Goal: Book appointment/travel/reservation

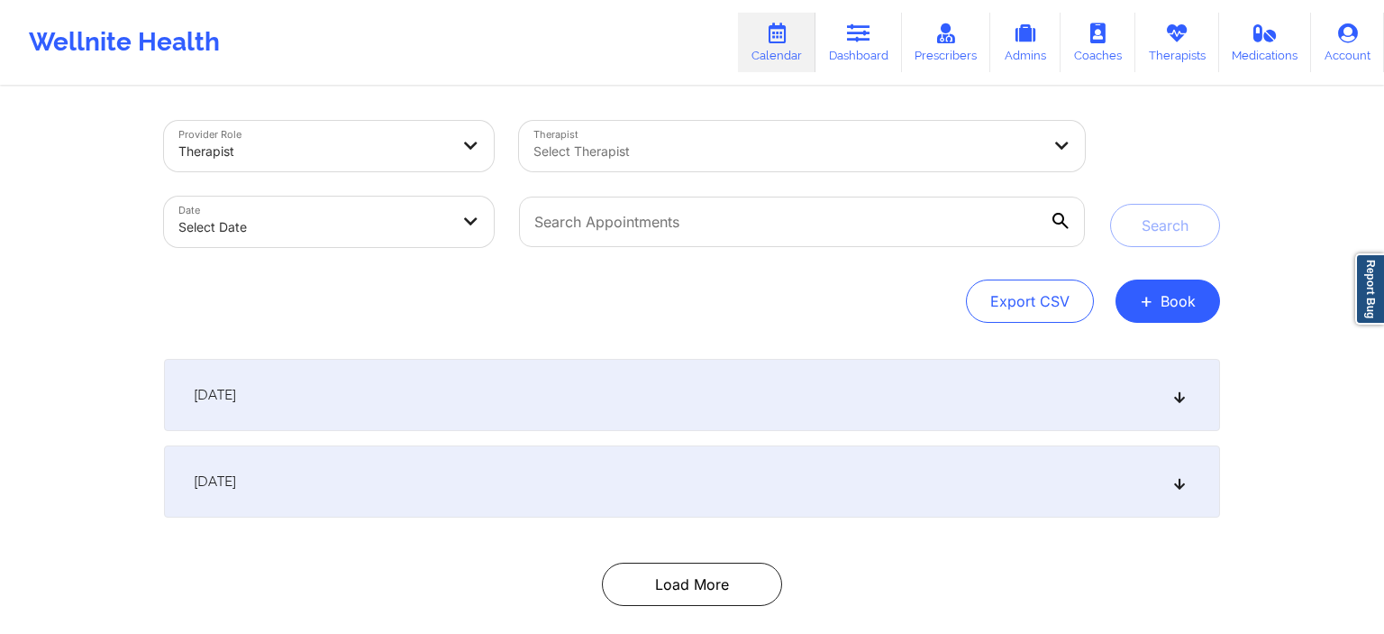
click at [604, 148] on div at bounding box center [787, 152] width 507 height 22
type input "chamathtestAL"
click at [1030, 142] on div at bounding box center [1033, 146] width 32 height 18
click at [1051, 143] on div at bounding box center [1045, 146] width 79 height 50
click at [1056, 147] on icon at bounding box center [1062, 144] width 18 height 15
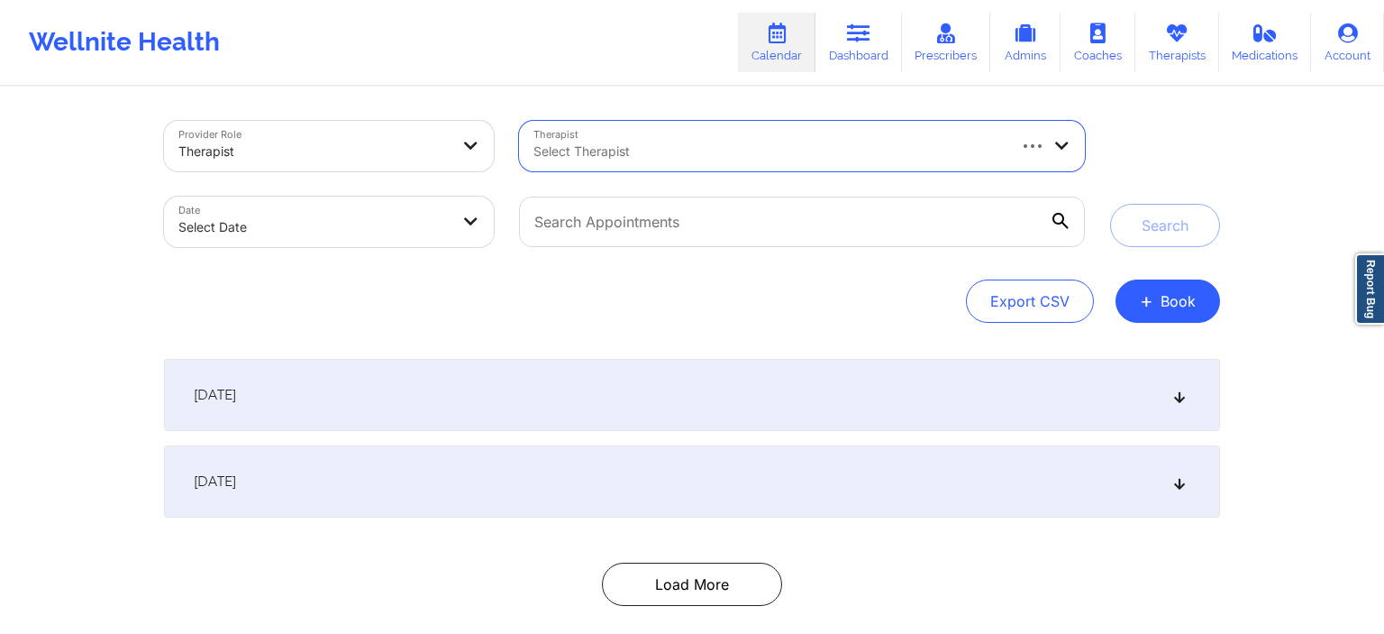
click at [1058, 146] on icon at bounding box center [1062, 144] width 18 height 15
click at [721, 141] on div at bounding box center [787, 152] width 507 height 22
click at [1061, 142] on icon at bounding box center [1062, 144] width 18 height 15
click at [1061, 141] on icon at bounding box center [1062, 144] width 18 height 15
type input "chamath"
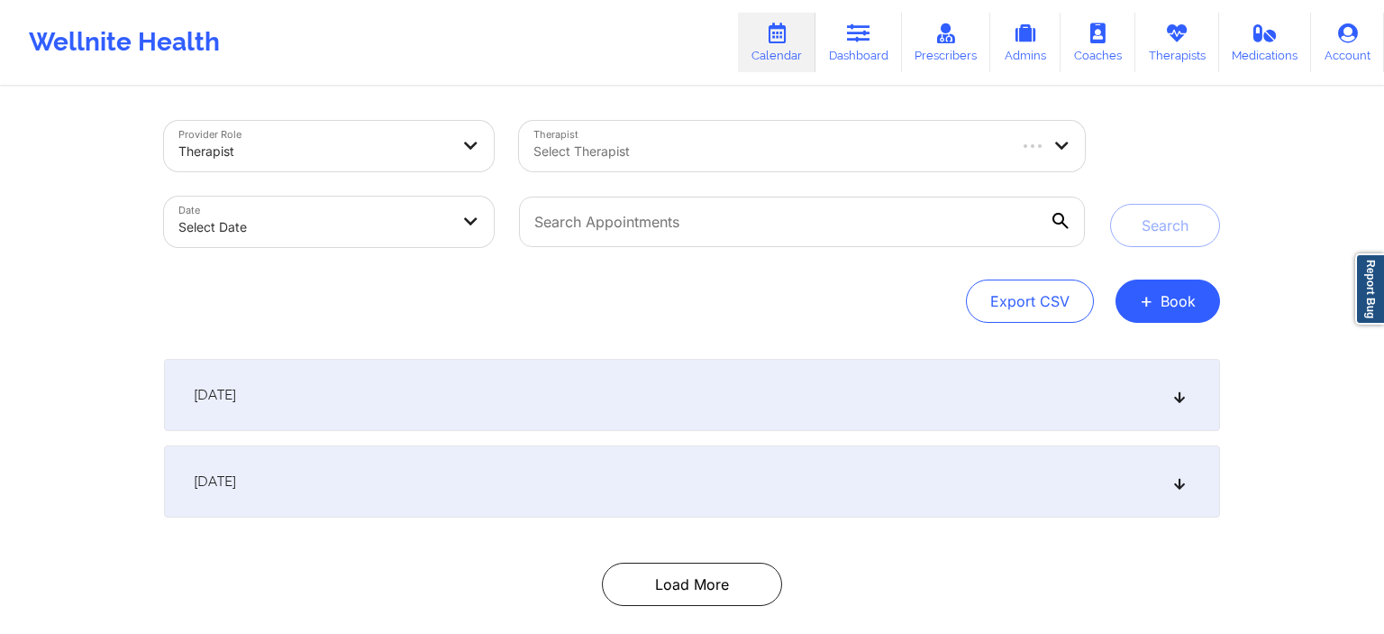
click at [627, 146] on div at bounding box center [769, 152] width 471 height 22
type input "chamathtest"
drag, startPoint x: 694, startPoint y: 141, endPoint x: 482, endPoint y: 141, distance: 211.8
click at [482, 141] on div "Provider Role Therapist Therapist Select Therapist Date Select Date" at bounding box center [624, 183] width 946 height 151
click at [1007, 152] on div "Select Therapist" at bounding box center [802, 146] width 566 height 50
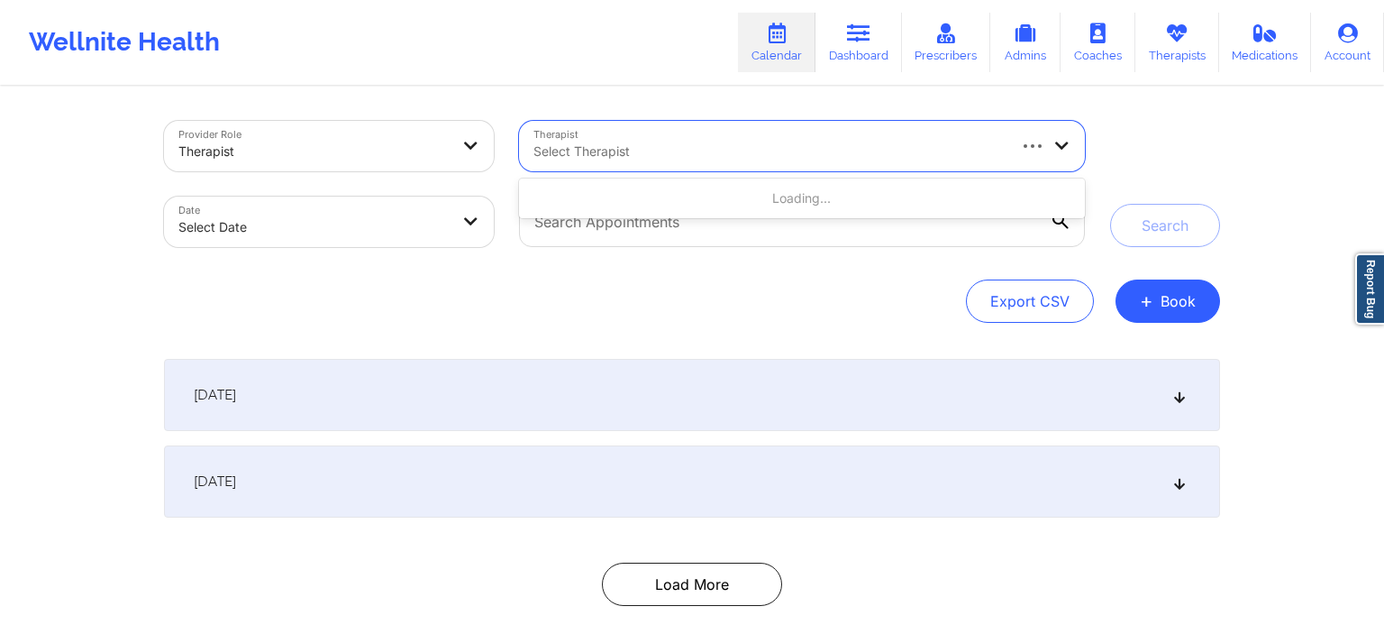
click at [1071, 150] on icon at bounding box center [1062, 144] width 18 height 15
click at [1061, 147] on icon at bounding box center [1062, 144] width 18 height 15
click at [1161, 408] on div "[DATE]" at bounding box center [692, 395] width 1056 height 72
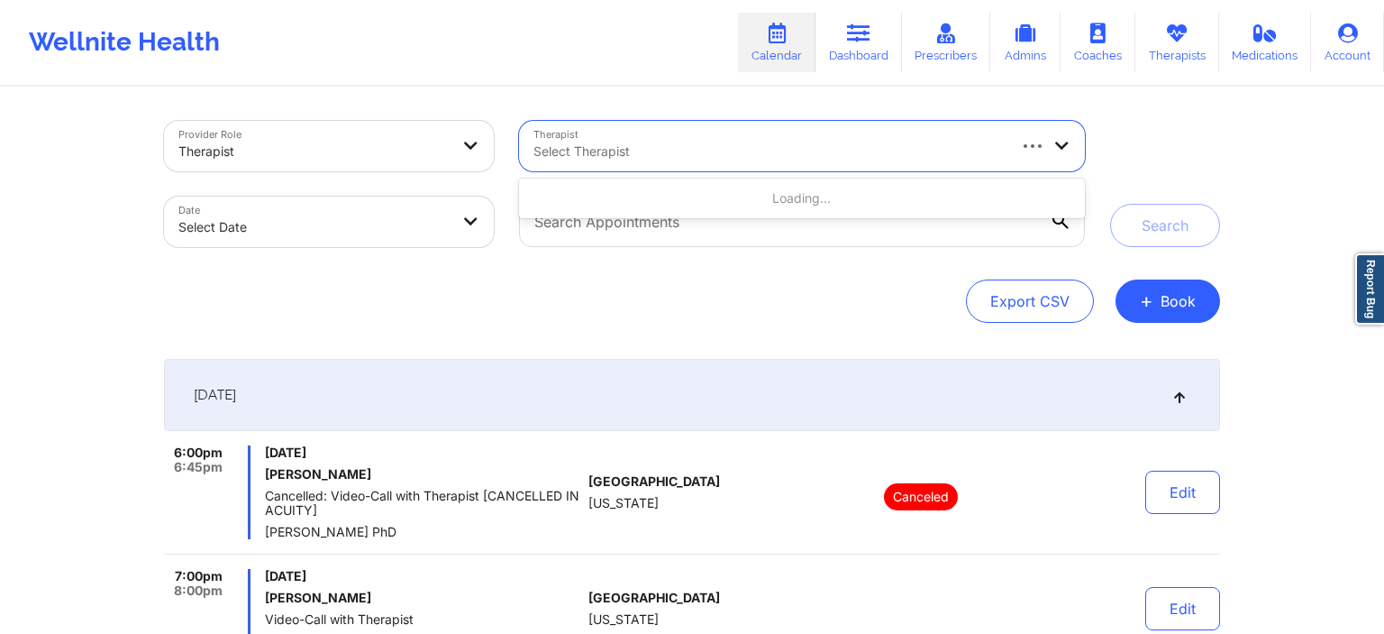
click at [785, 156] on div at bounding box center [769, 152] width 471 height 22
click at [1178, 316] on button "+ Book" at bounding box center [1168, 300] width 105 height 43
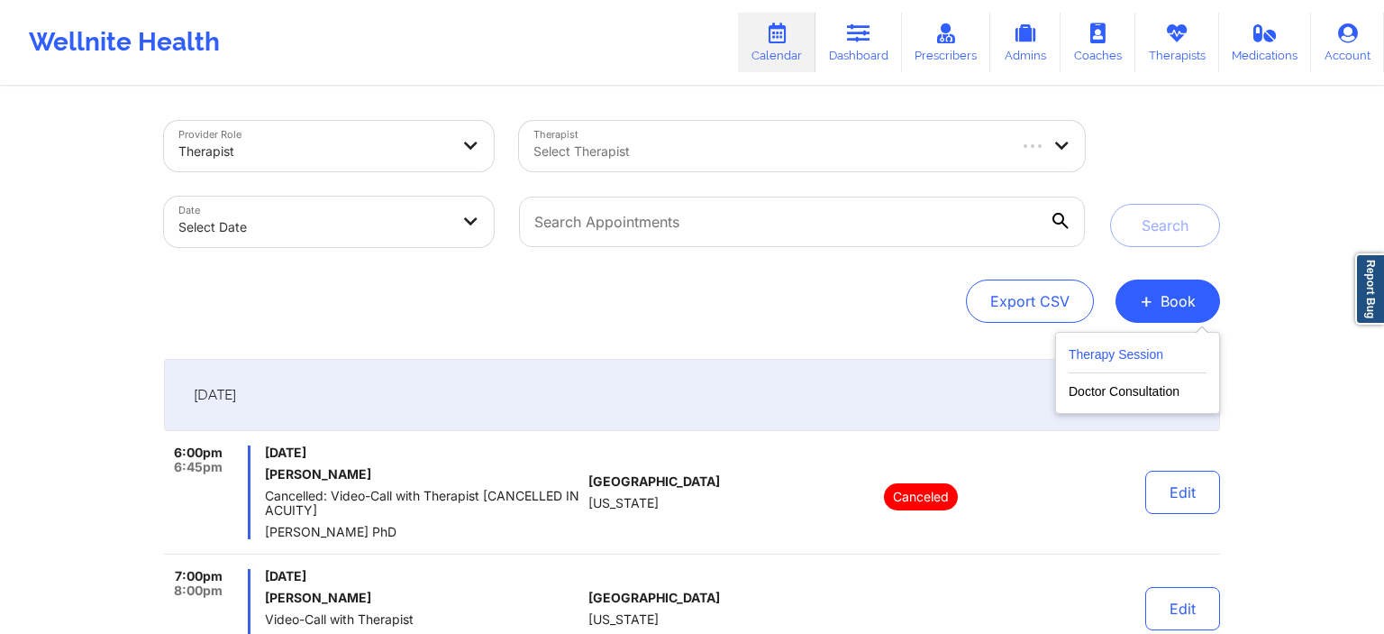
click at [1150, 360] on button "Therapy Session" at bounding box center [1138, 358] width 138 height 30
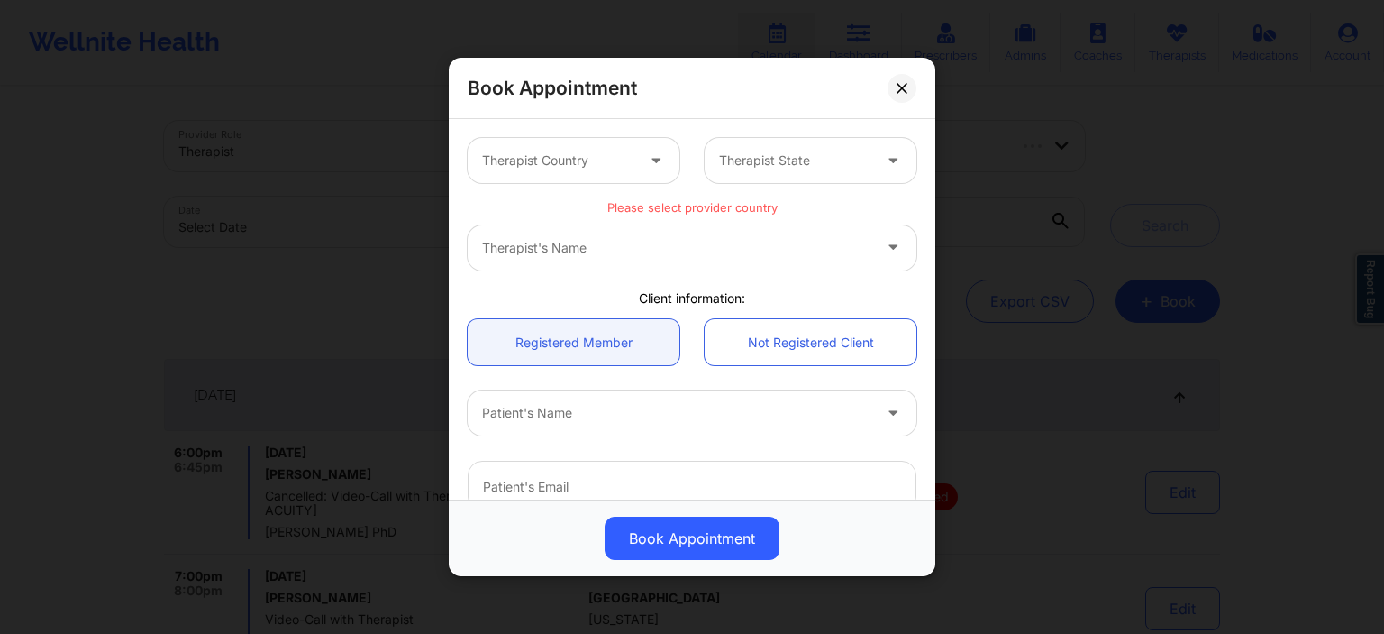
click at [610, 171] on div "Therapist Country" at bounding box center [552, 160] width 169 height 45
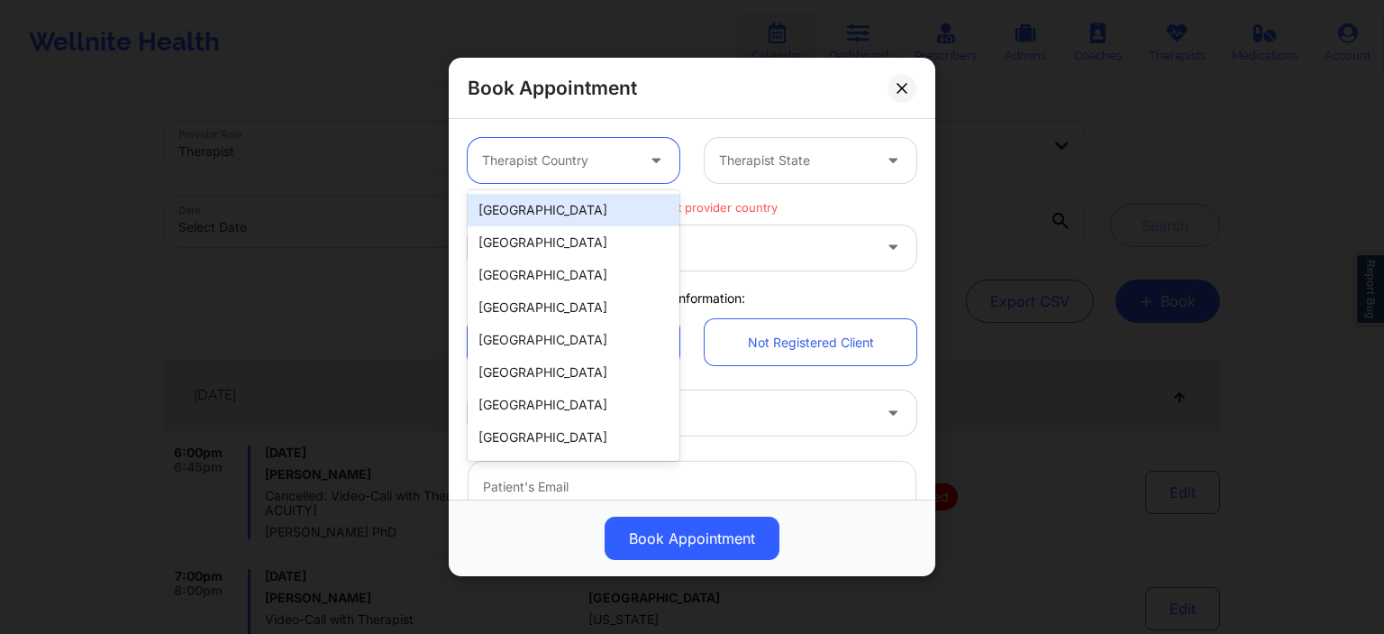
click at [648, 160] on div at bounding box center [657, 160] width 43 height 45
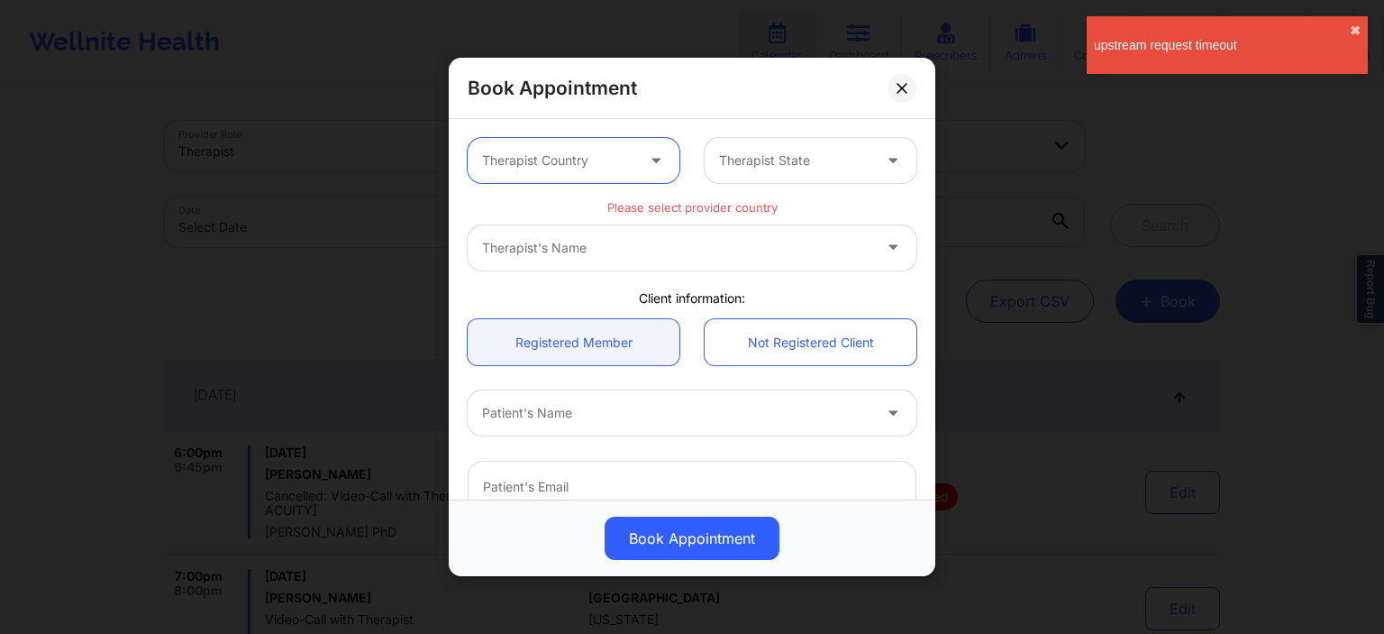
click at [648, 160] on icon at bounding box center [656, 156] width 18 height 15
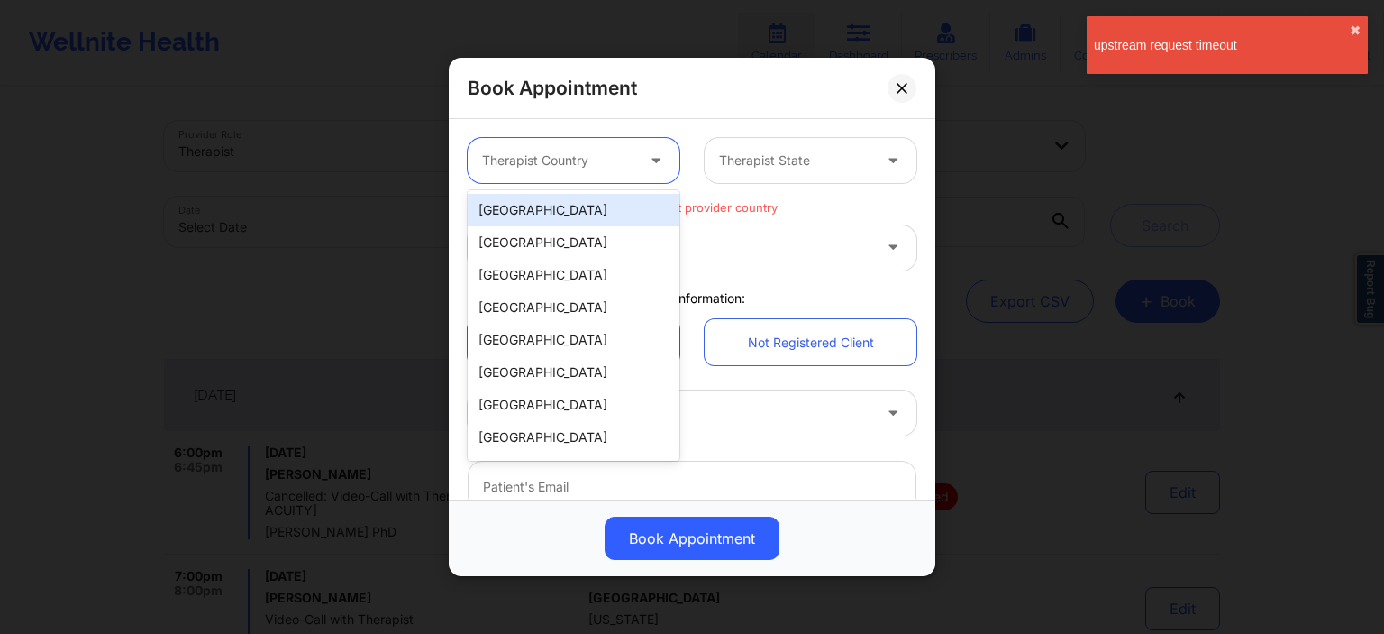
click at [607, 214] on div "[GEOGRAPHIC_DATA]" at bounding box center [574, 210] width 212 height 32
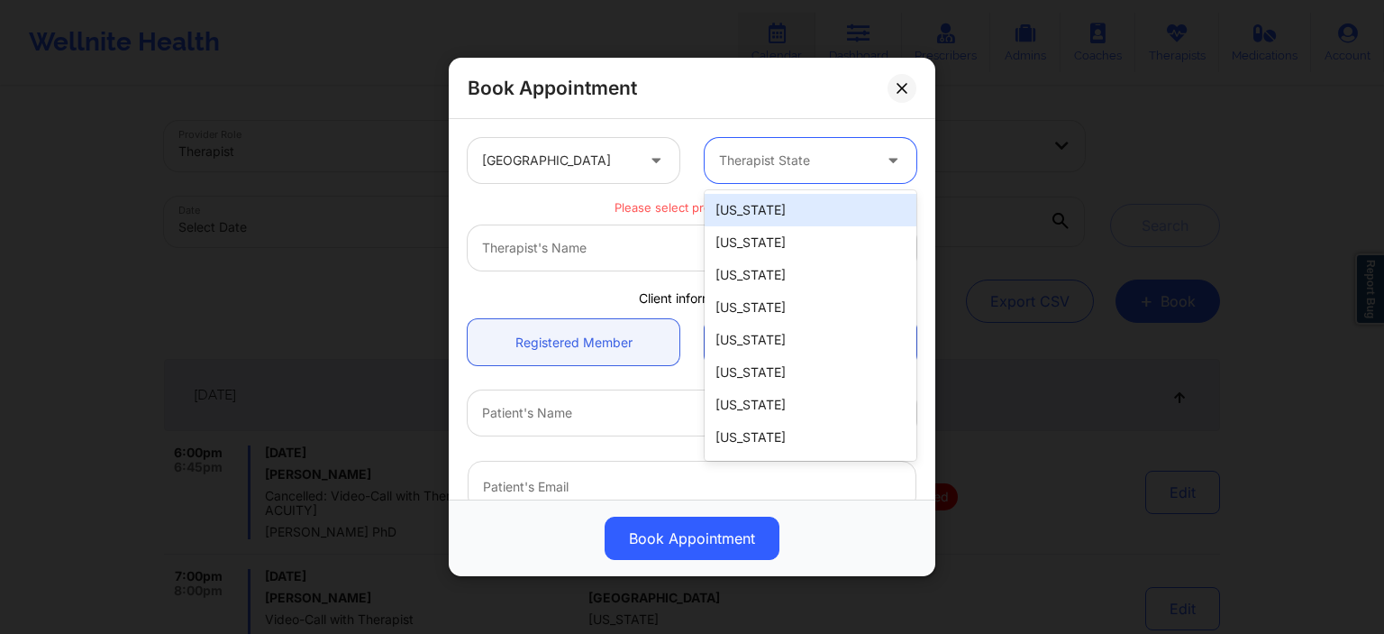
click at [800, 160] on div at bounding box center [795, 161] width 152 height 22
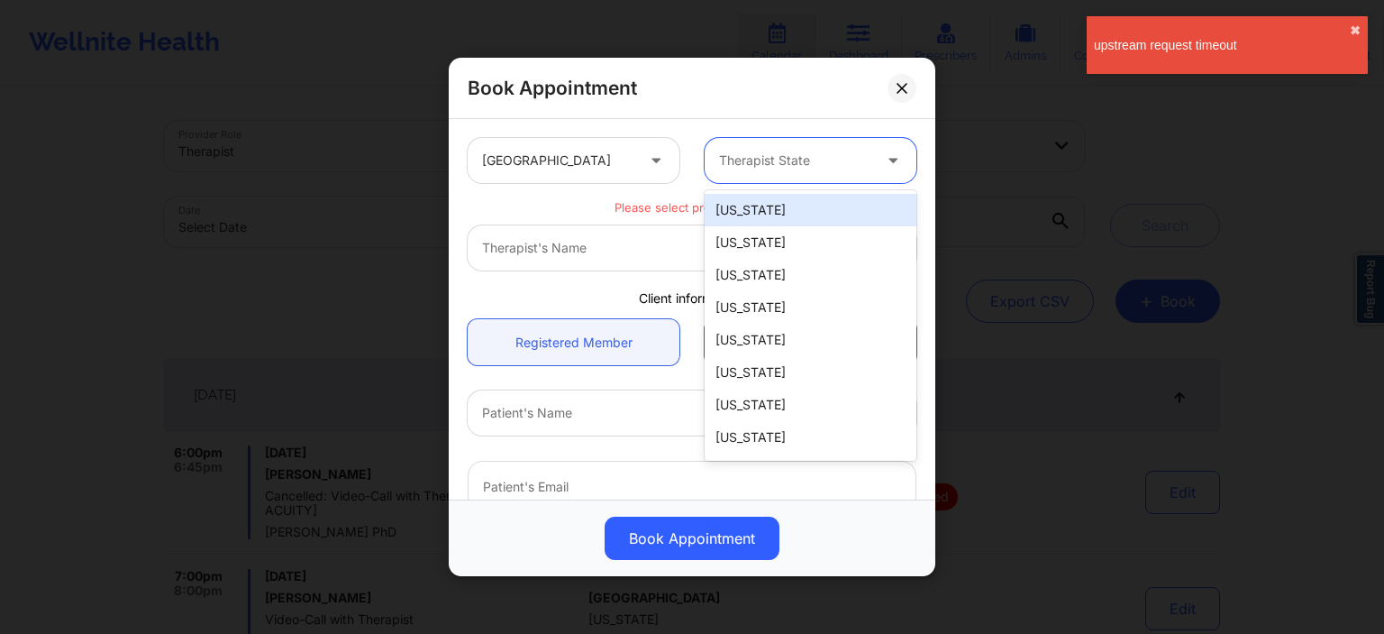
click at [792, 217] on div "[US_STATE]" at bounding box center [811, 210] width 212 height 32
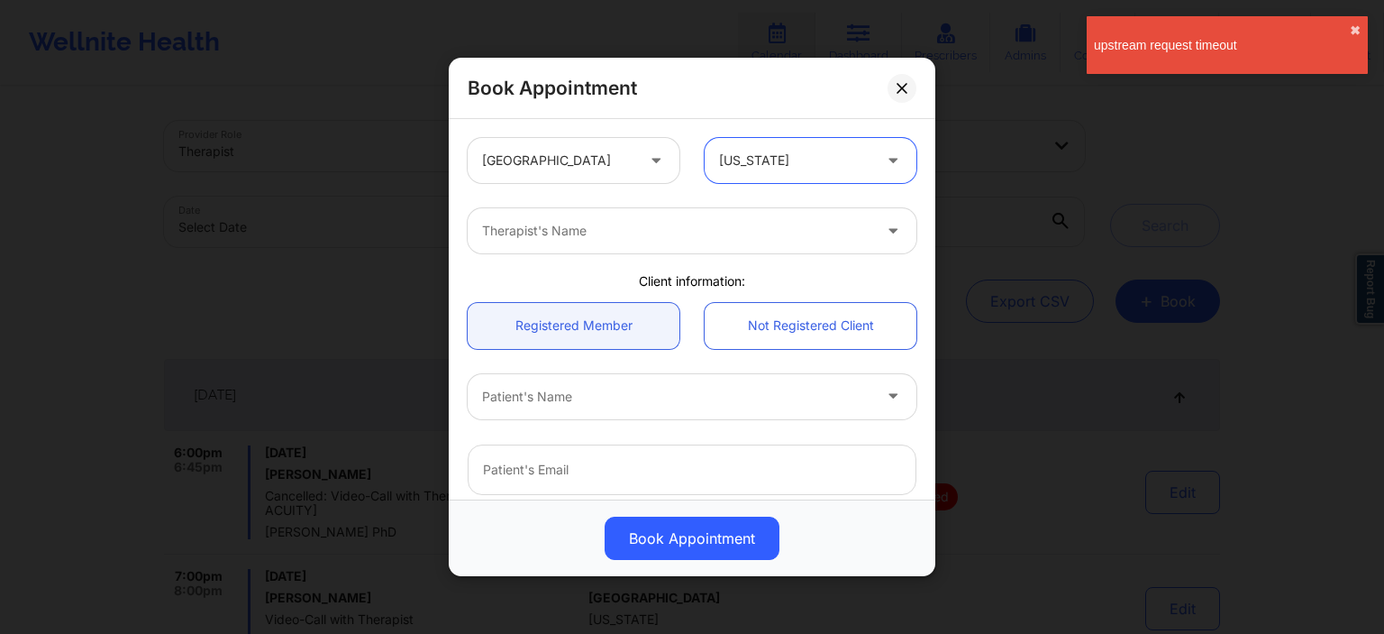
click at [633, 244] on div "Therapist's Name" at bounding box center [671, 230] width 406 height 45
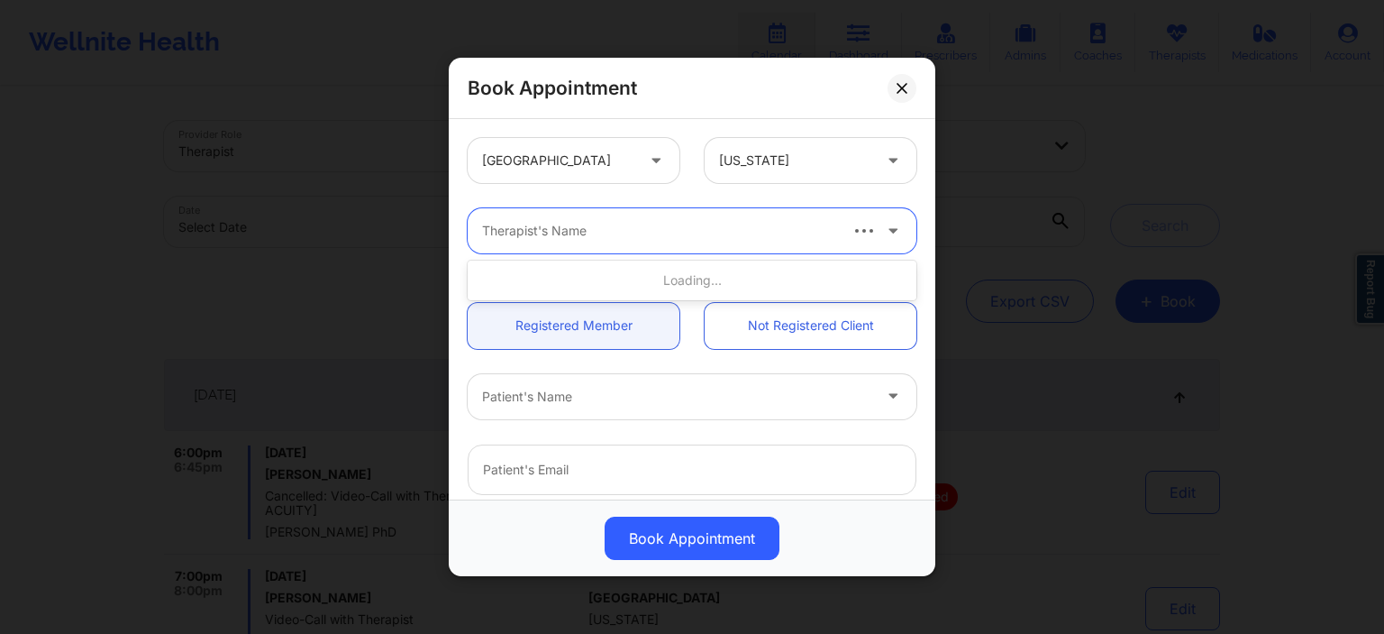
click at [643, 247] on div "Therapist's Name" at bounding box center [653, 230] width 370 height 45
click at [637, 254] on div "Therapist's Name" at bounding box center [692, 231] width 474 height 70
click at [636, 244] on div "Therapist's Name" at bounding box center [653, 230] width 370 height 45
click at [636, 242] on div "Therapist's Name" at bounding box center [653, 230] width 370 height 45
